Goal: Information Seeking & Learning: Learn about a topic

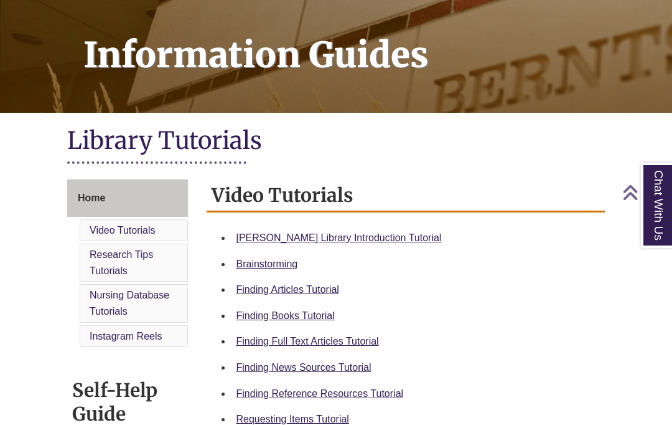
scroll to position [172, 0]
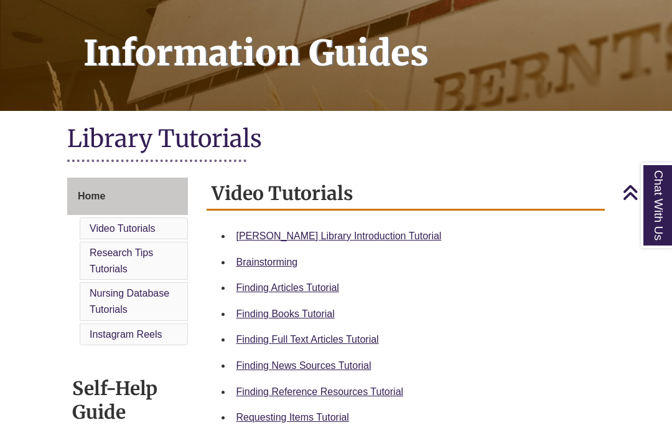
click at [259, 316] on link "Finding Books Tutorial" at bounding box center [286, 313] width 98 height 11
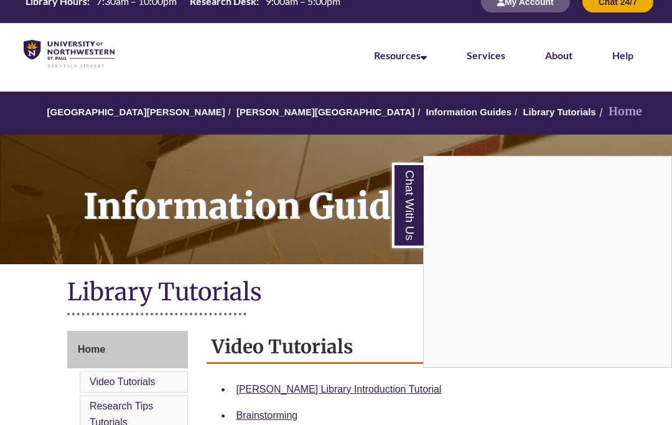
scroll to position [0, 0]
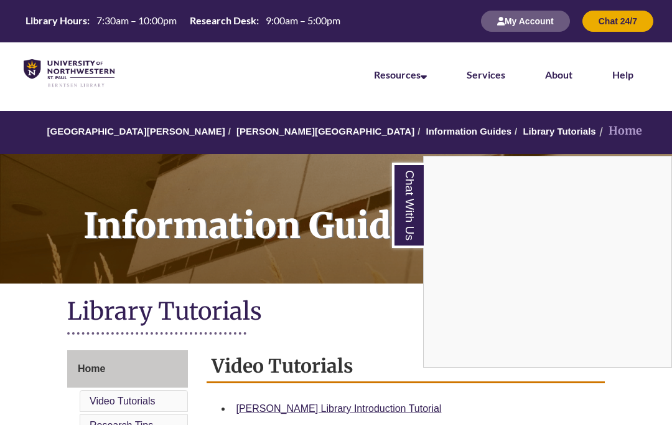
click at [178, 131] on div "Chat With Us" at bounding box center [336, 212] width 672 height 425
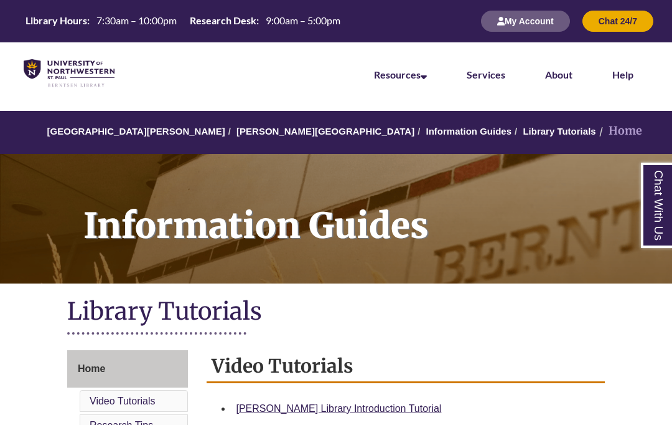
click at [159, 131] on link "[GEOGRAPHIC_DATA][PERSON_NAME]" at bounding box center [136, 131] width 178 height 11
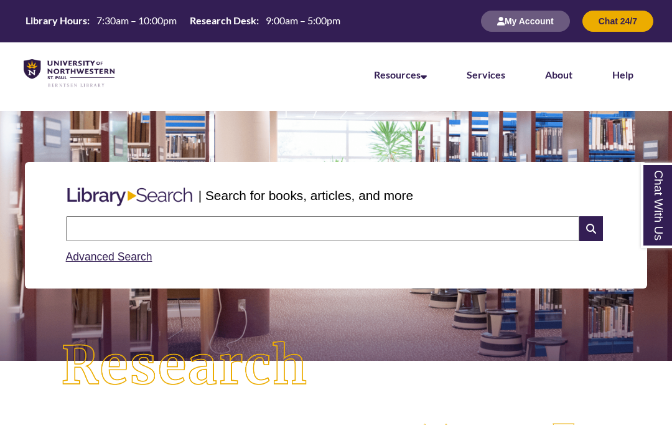
click at [227, 227] on input "text" at bounding box center [323, 228] width 514 height 25
type input "**********"
click at [116, 224] on input "text" at bounding box center [323, 228] width 514 height 25
type input "**********"
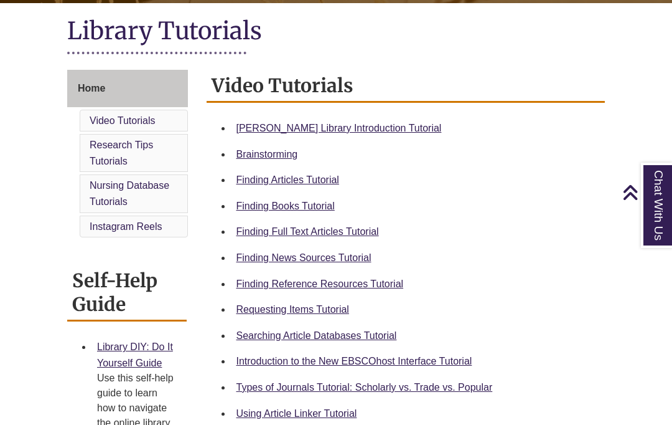
scroll to position [281, 0]
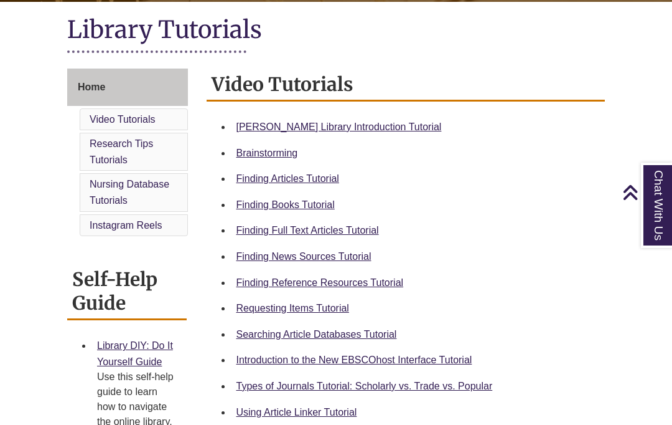
click at [458, 387] on link "Types of Journals Tutorial: Scholarly vs. Trade vs. Popular" at bounding box center [365, 385] width 257 height 11
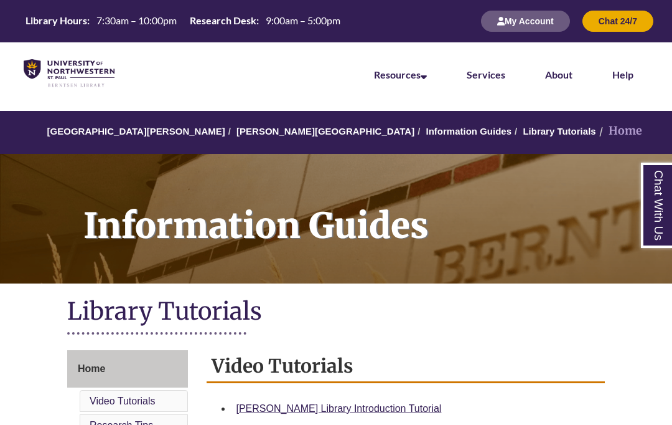
scroll to position [80, 0]
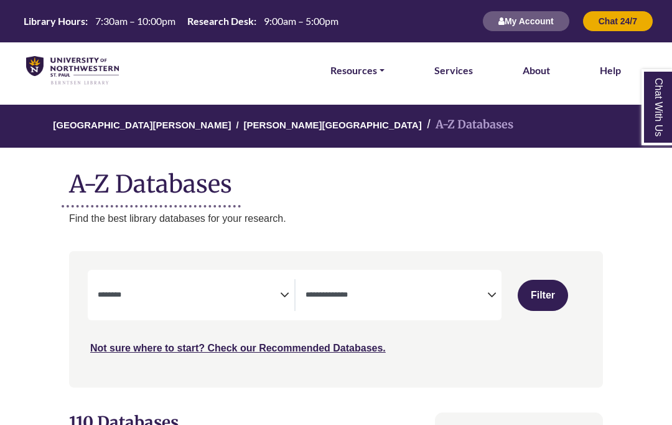
select select "Database Subject Filter"
select select "Database Types Filter"
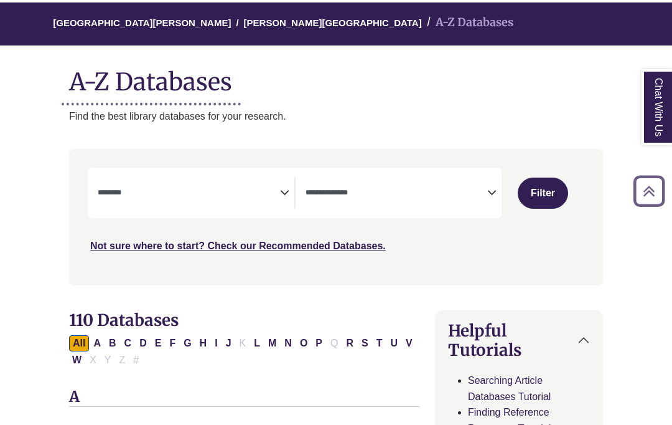
scroll to position [95, 0]
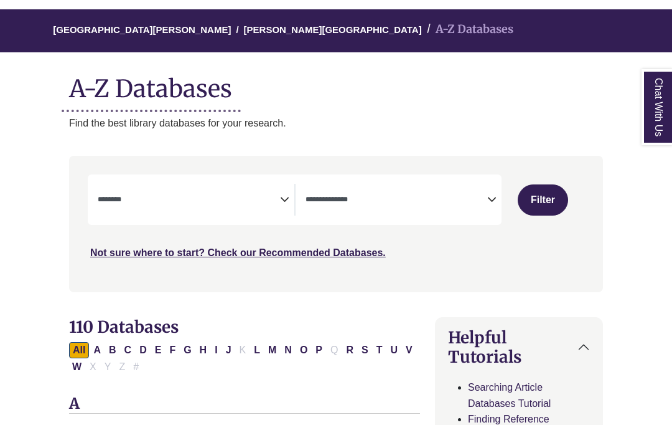
click at [164, 197] on textarea "Search" at bounding box center [189, 201] width 182 height 10
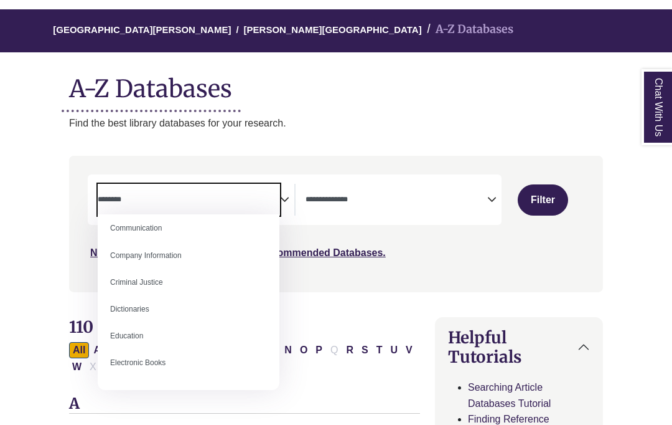
scroll to position [256, 0]
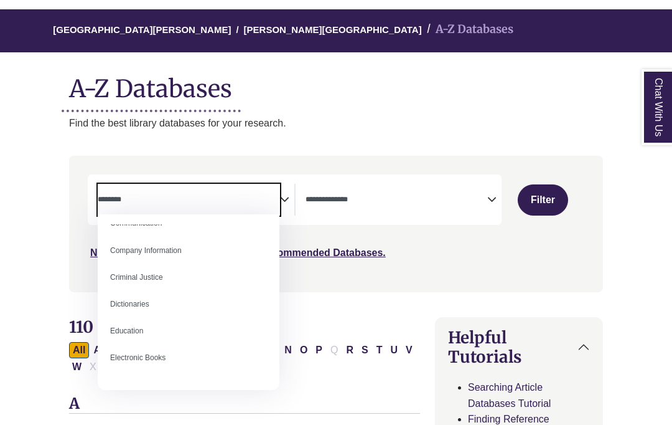
select select "******"
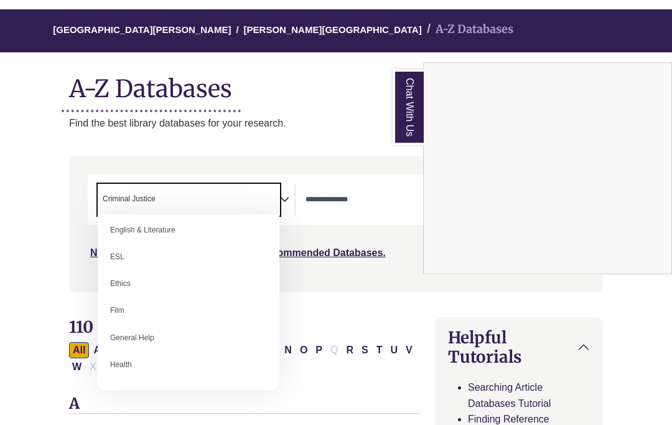
scroll to position [446, 0]
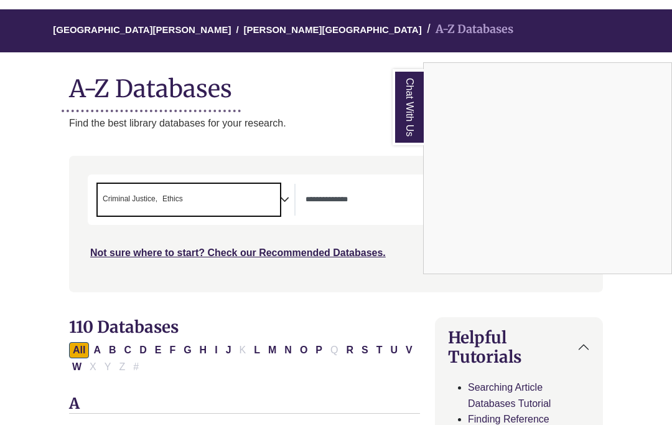
click at [250, 199] on div "Chat With Us" at bounding box center [336, 212] width 672 height 425
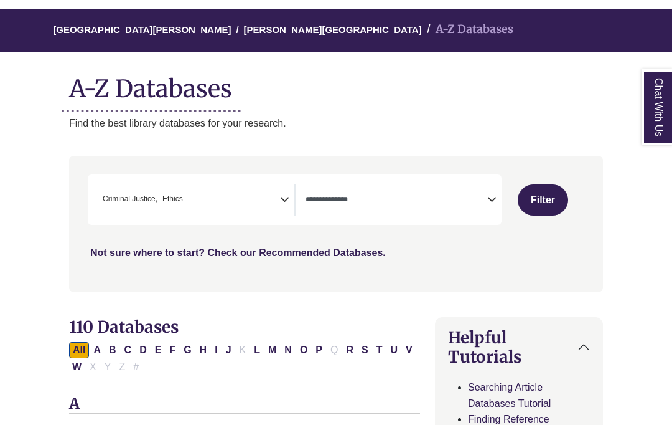
click at [275, 196] on span "× Criminal Justice × Ethics" at bounding box center [189, 200] width 182 height 32
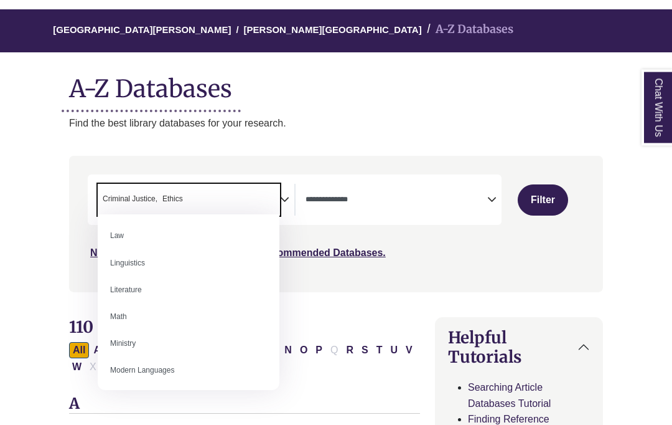
scroll to position [95, 0]
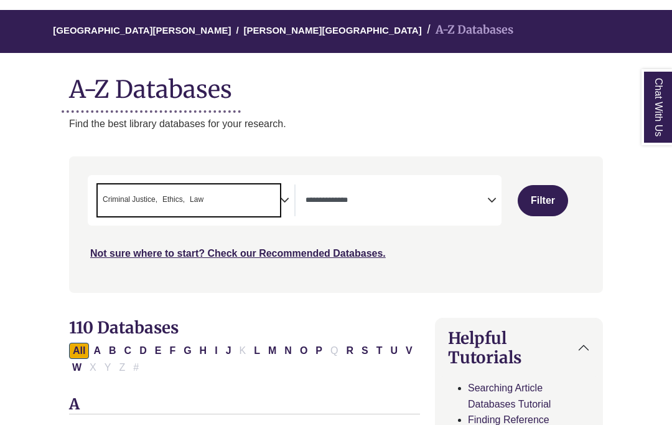
click at [248, 200] on span "× Criminal Justice × Ethics × Law" at bounding box center [189, 200] width 182 height 32
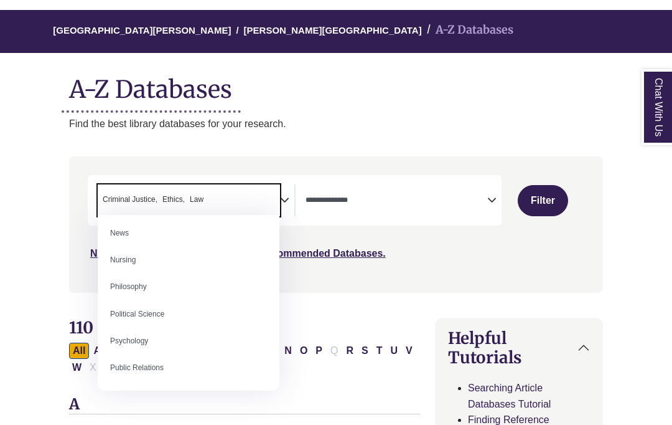
scroll to position [894, 0]
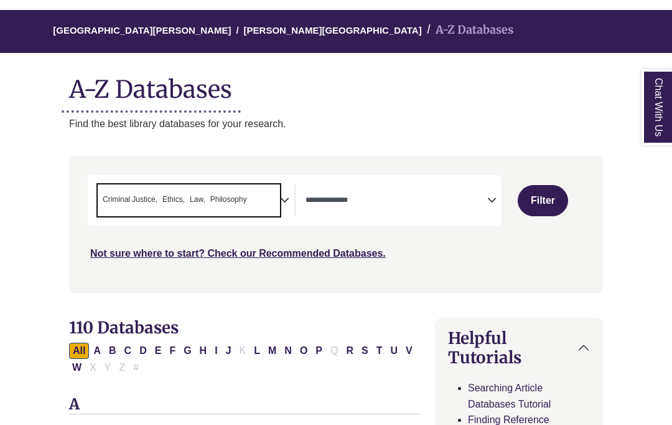
click at [274, 199] on span "× Criminal Justice × Ethics × Law × Philosophy" at bounding box center [189, 200] width 182 height 32
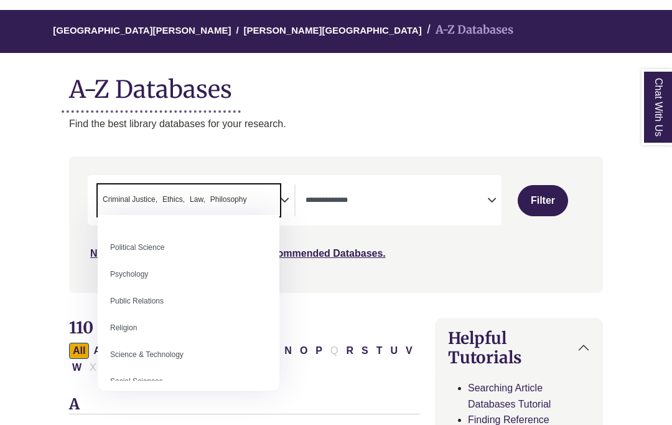
scroll to position [958, 0]
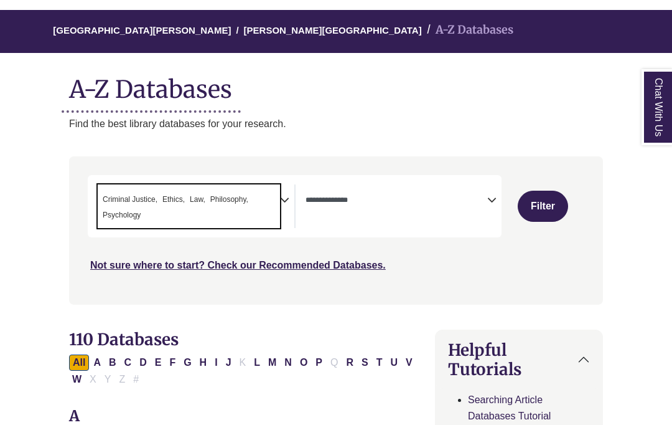
click at [276, 200] on span "× Criminal Justice × Ethics × Law × Philosophy × Psychology" at bounding box center [189, 206] width 182 height 44
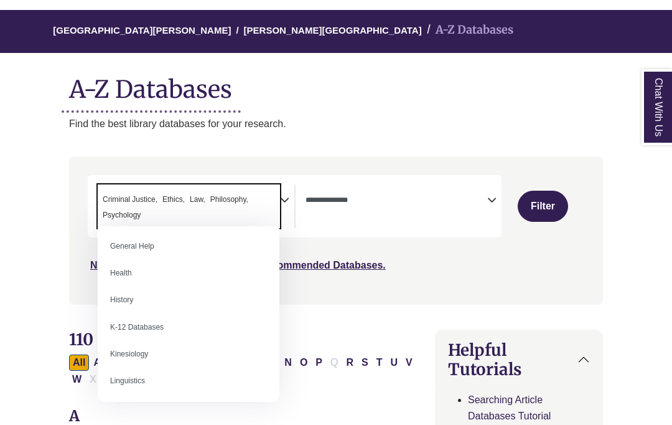
scroll to position [596, 0]
click at [538, 211] on button "Filter" at bounding box center [543, 206] width 51 height 31
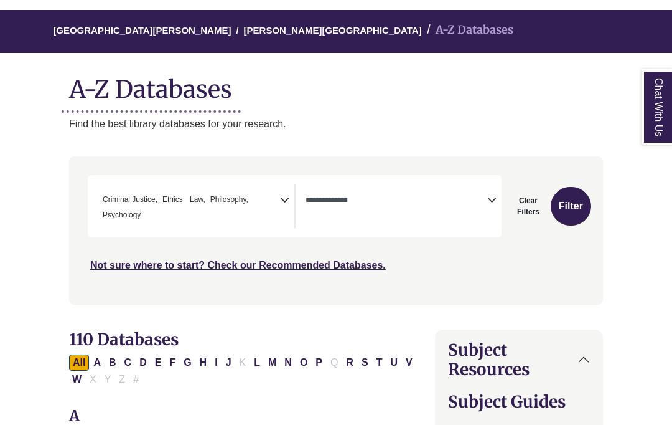
select select "Database Types Filter"
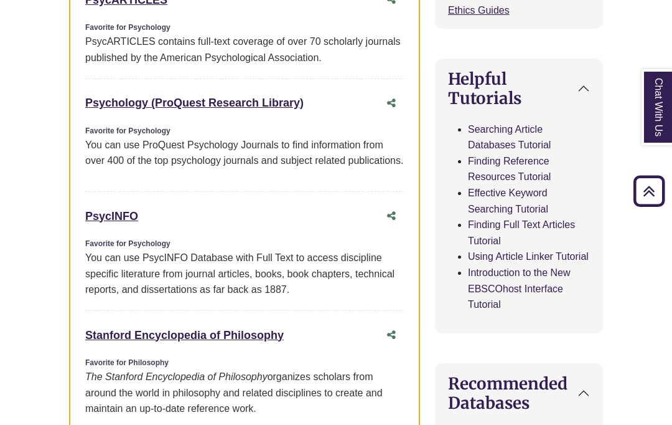
scroll to position [807, 0]
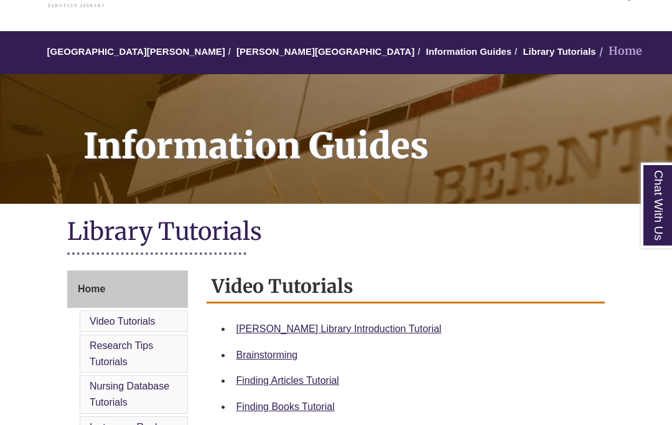
scroll to position [80, 0]
